Goal: Information Seeking & Learning: Find contact information

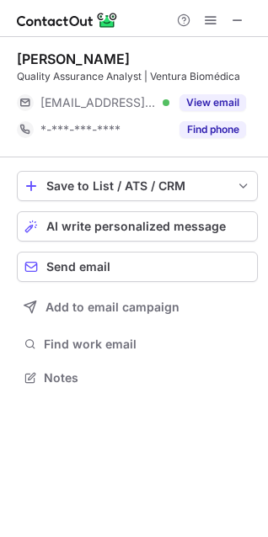
scroll to position [365, 268]
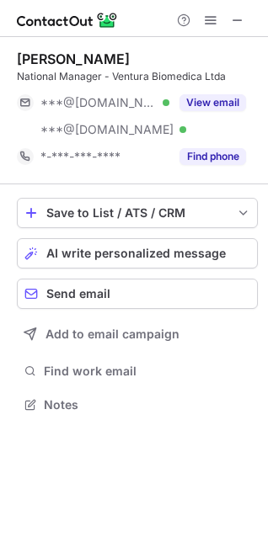
scroll to position [393, 268]
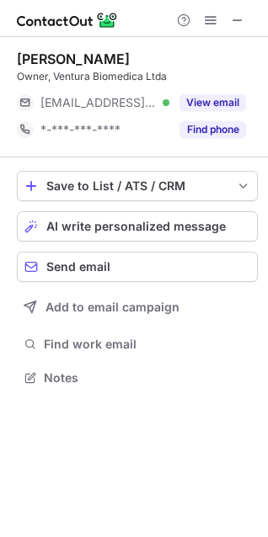
scroll to position [8, 8]
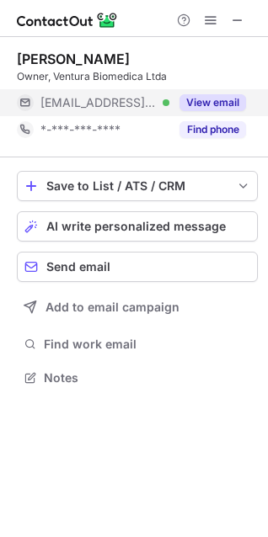
click at [205, 97] on button "View email" at bounding box center [212, 102] width 67 height 17
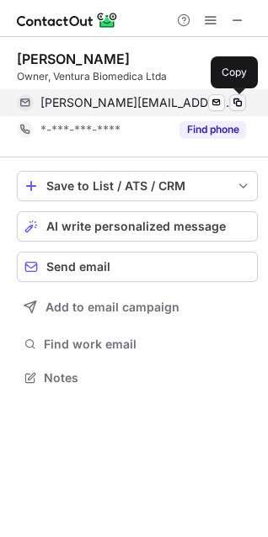
click at [236, 106] on span at bounding box center [237, 102] width 13 height 13
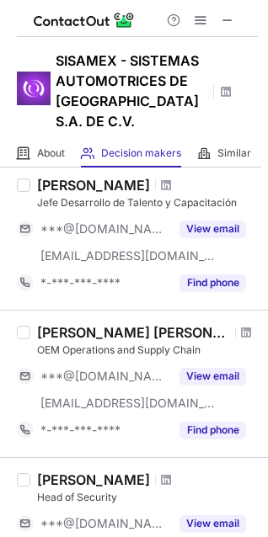
scroll to position [536, 0]
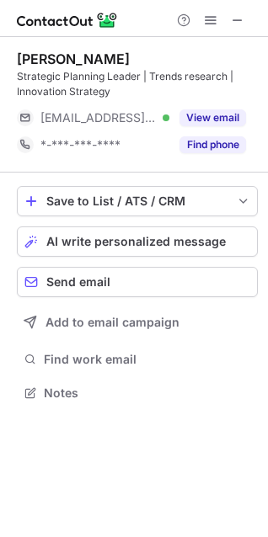
scroll to position [381, 268]
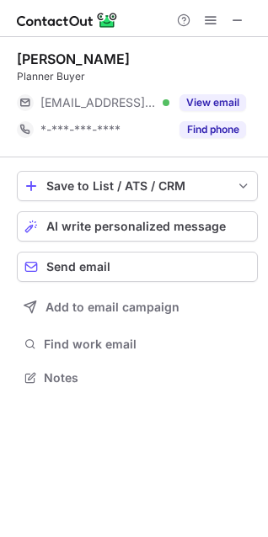
scroll to position [365, 268]
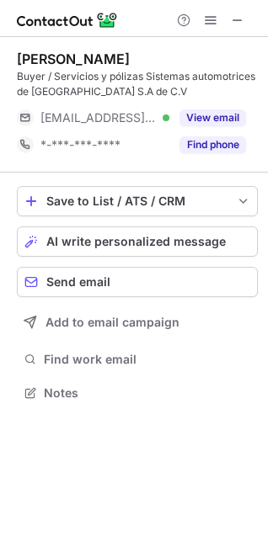
scroll to position [381, 268]
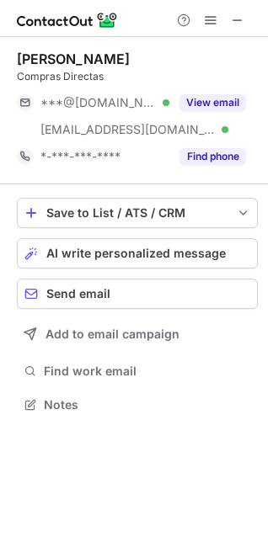
scroll to position [393, 268]
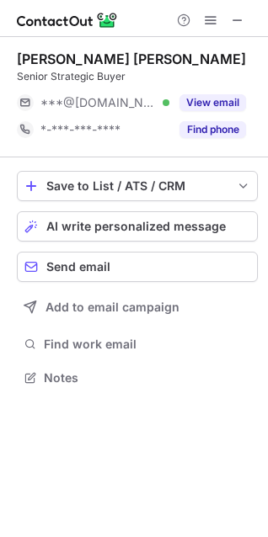
scroll to position [365, 268]
click at [237, 17] on span at bounding box center [237, 19] width 13 height 13
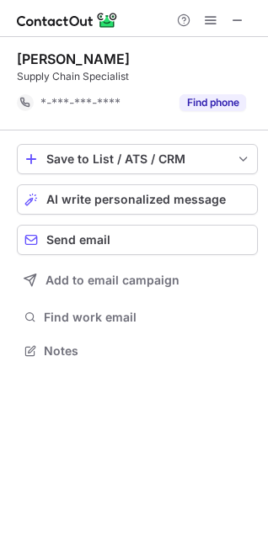
scroll to position [8, 8]
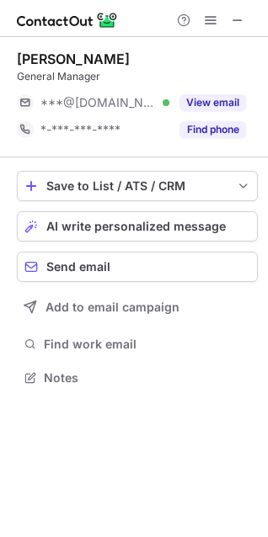
scroll to position [8, 8]
click at [240, 21] on span at bounding box center [237, 19] width 13 height 13
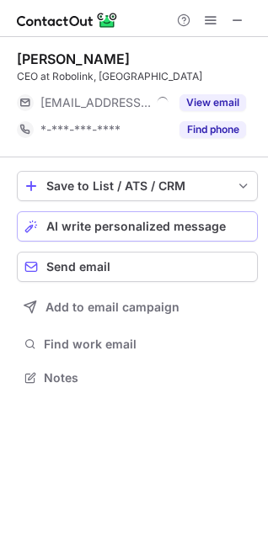
scroll to position [8, 8]
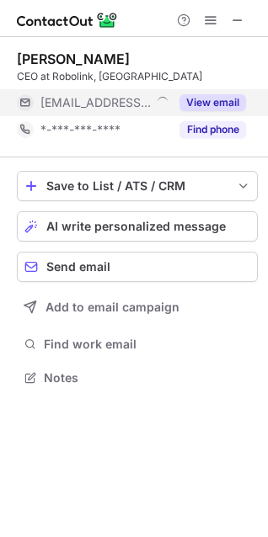
click at [224, 100] on button "View email" at bounding box center [212, 102] width 67 height 17
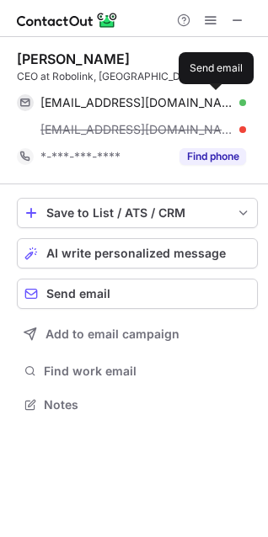
scroll to position [393, 268]
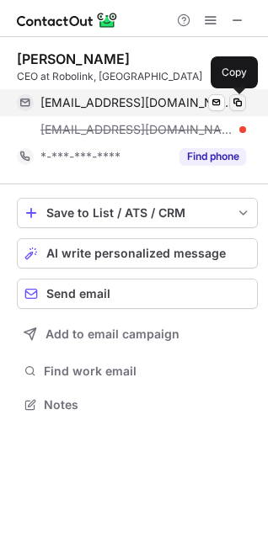
click at [237, 103] on span at bounding box center [237, 102] width 13 height 13
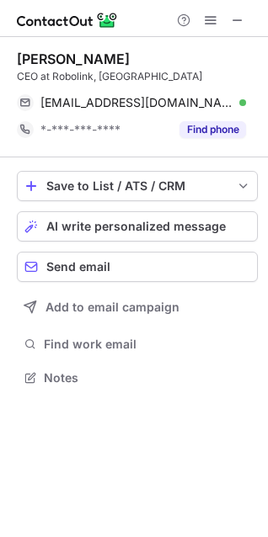
scroll to position [365, 268]
click at [246, 15] on button at bounding box center [237, 20] width 20 height 20
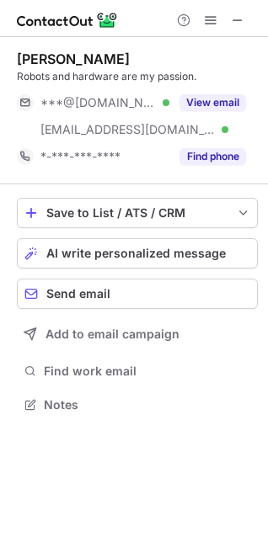
scroll to position [393, 268]
